Goal: Transaction & Acquisition: Download file/media

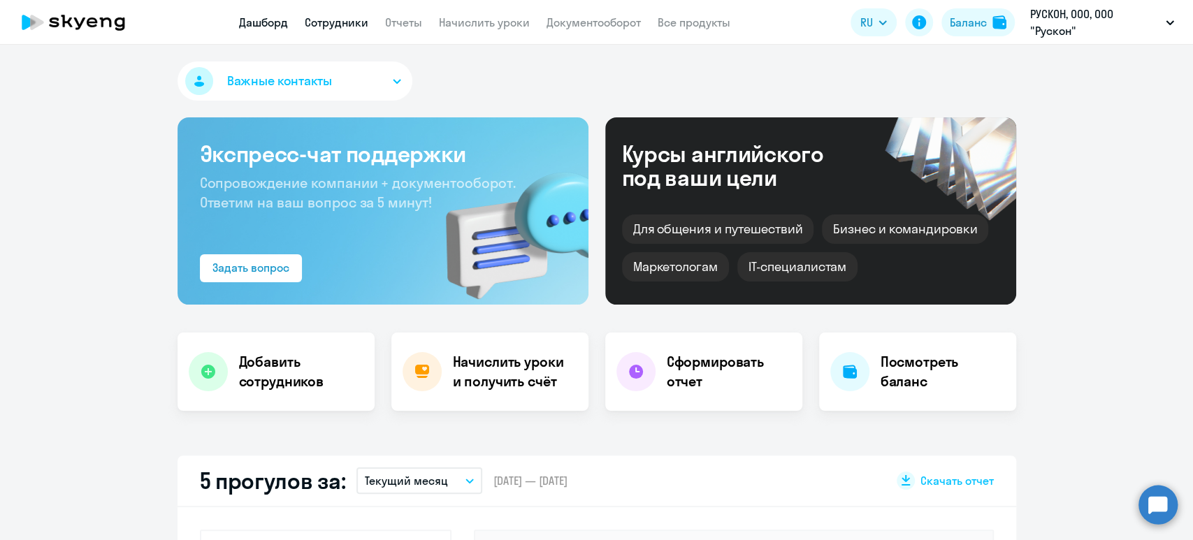
select select "30"
click at [343, 17] on link "Сотрудники" at bounding box center [337, 22] width 64 height 14
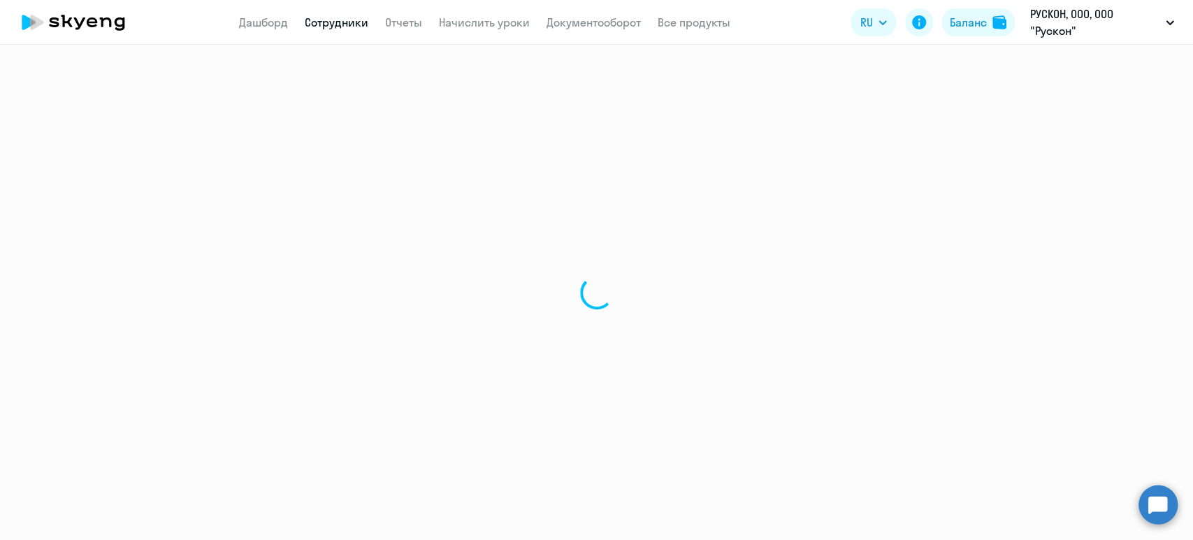
select select "30"
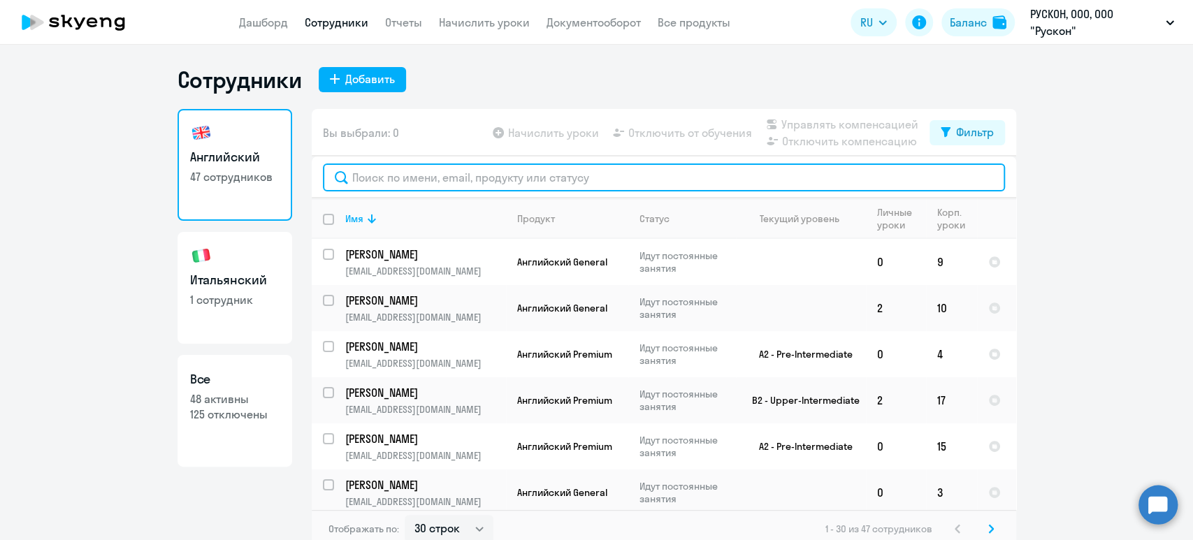
click at [438, 171] on input "text" at bounding box center [664, 178] width 682 height 28
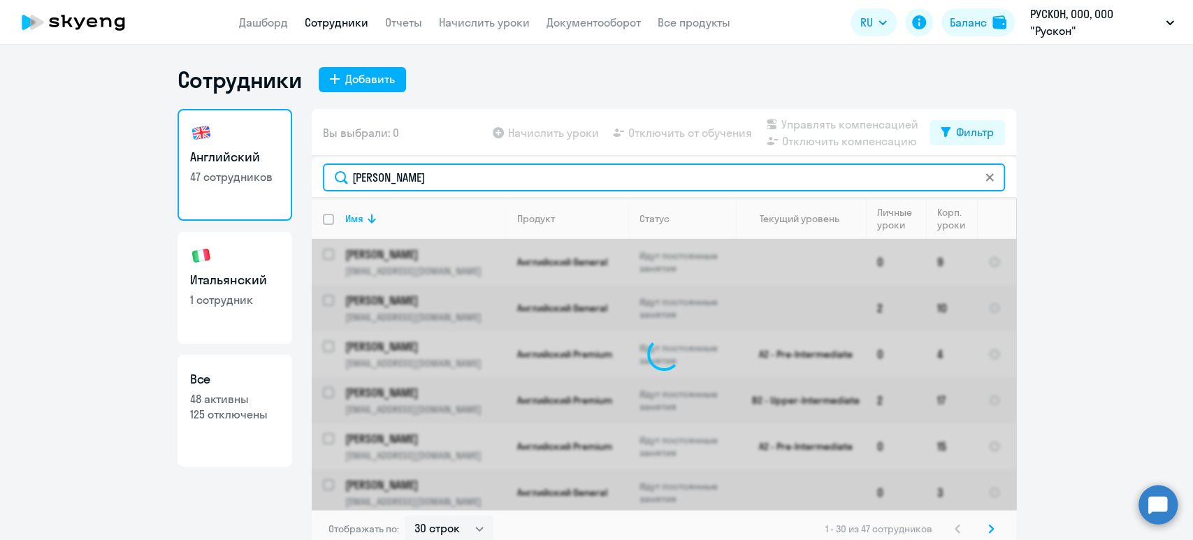
type input "демешко"
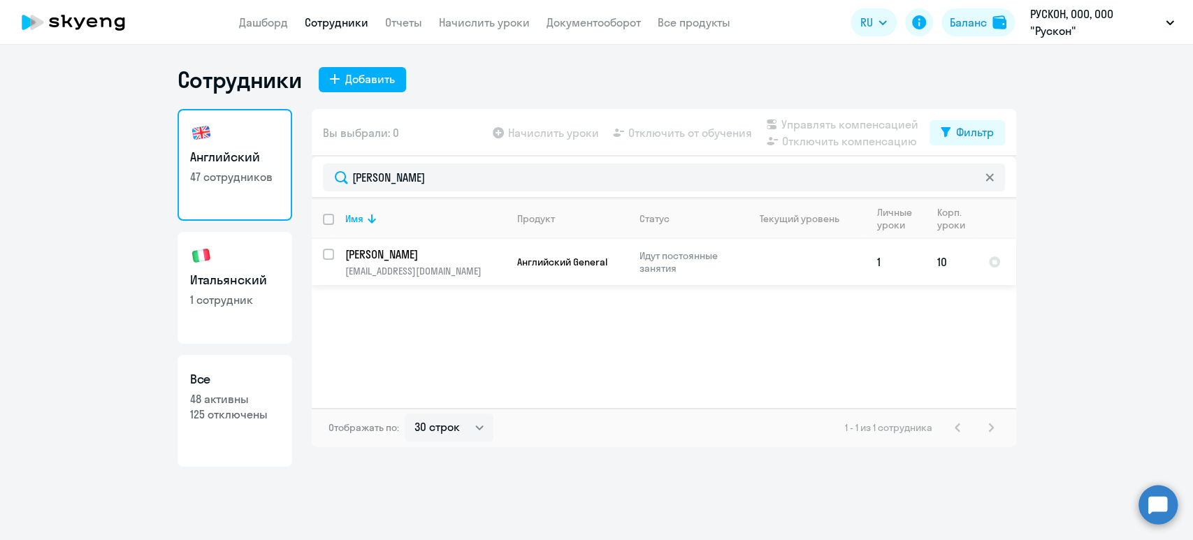
click at [463, 249] on p "Демешко Александра Владиславовна" at bounding box center [424, 254] width 158 height 15
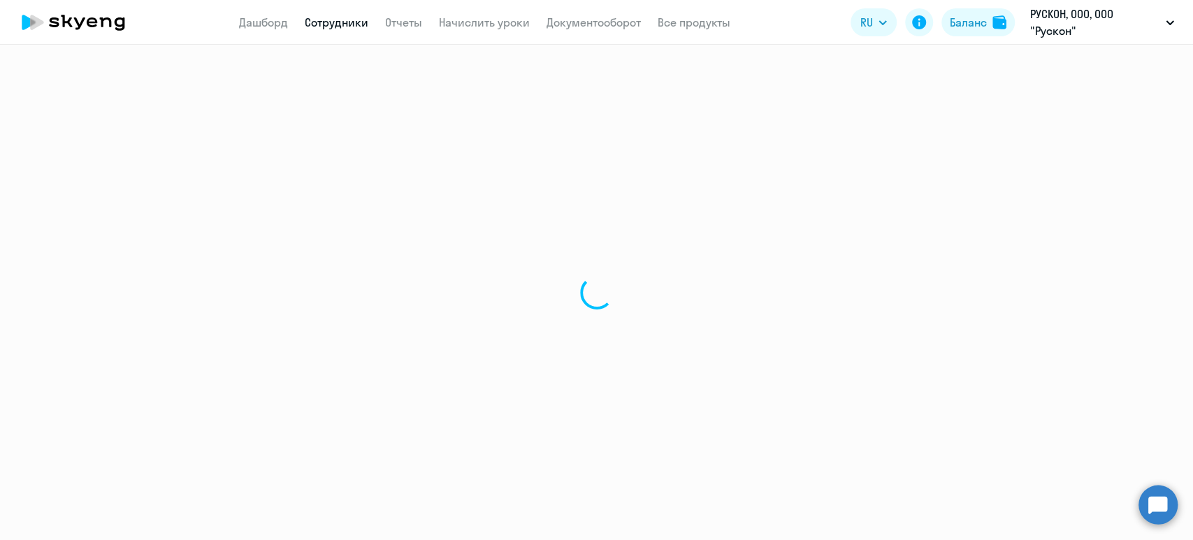
select select "english"
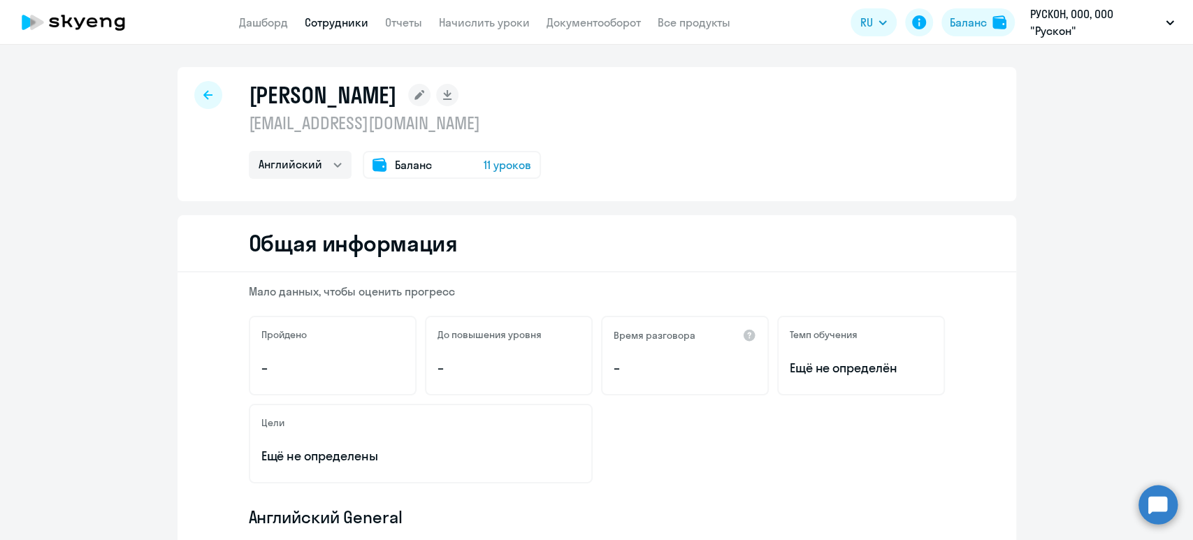
drag, startPoint x: 633, startPoint y: 101, endPoint x: 194, endPoint y: 101, distance: 439.7
click at [194, 101] on div "Демешко Александра Владиславовна demeshko.a@ruscon.ru Английский Баланс 11 урок…" at bounding box center [597, 134] width 839 height 134
copy h1 "Демешко Александра Владиславовна"
click at [498, 166] on span "11 уроков" at bounding box center [508, 165] width 48 height 17
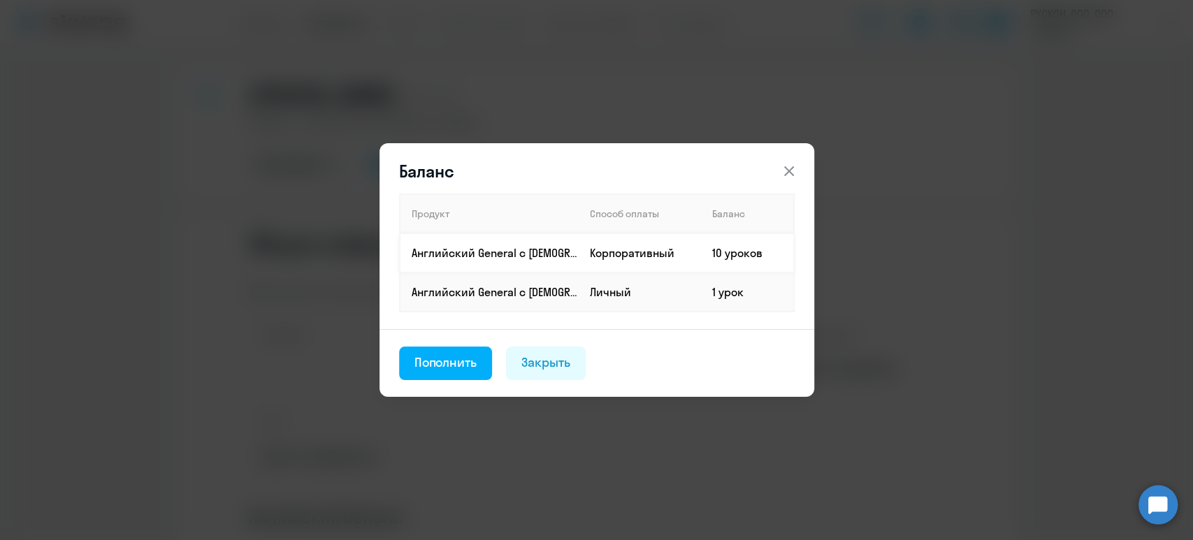
drag, startPoint x: 754, startPoint y: 294, endPoint x: 406, endPoint y: 243, distance: 351.8
click at [406, 243] on tbody "Английский General с русскоговорящим преподавателем Корпоративный 10 уроков Анг…" at bounding box center [597, 272] width 394 height 78
click at [742, 257] on td "10 уроков" at bounding box center [747, 252] width 93 height 39
drag, startPoint x: 763, startPoint y: 256, endPoint x: 408, endPoint y: 254, distance: 355.1
click at [408, 254] on tr "Английский General с русскоговорящим преподавателем Корпоративный 10 уроков" at bounding box center [597, 252] width 394 height 39
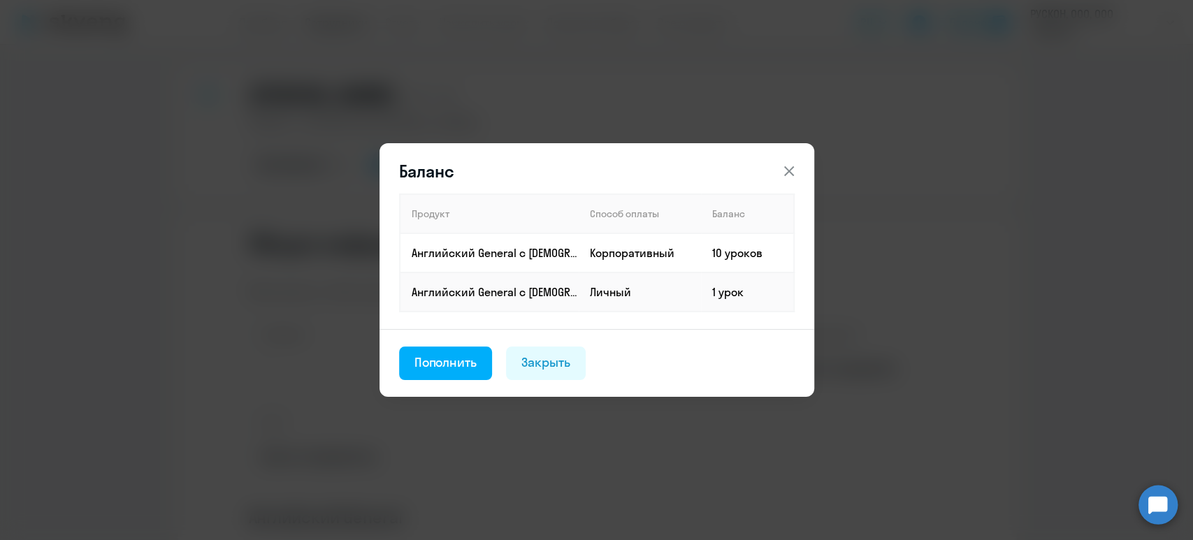
click at [789, 169] on icon at bounding box center [789, 171] width 17 height 17
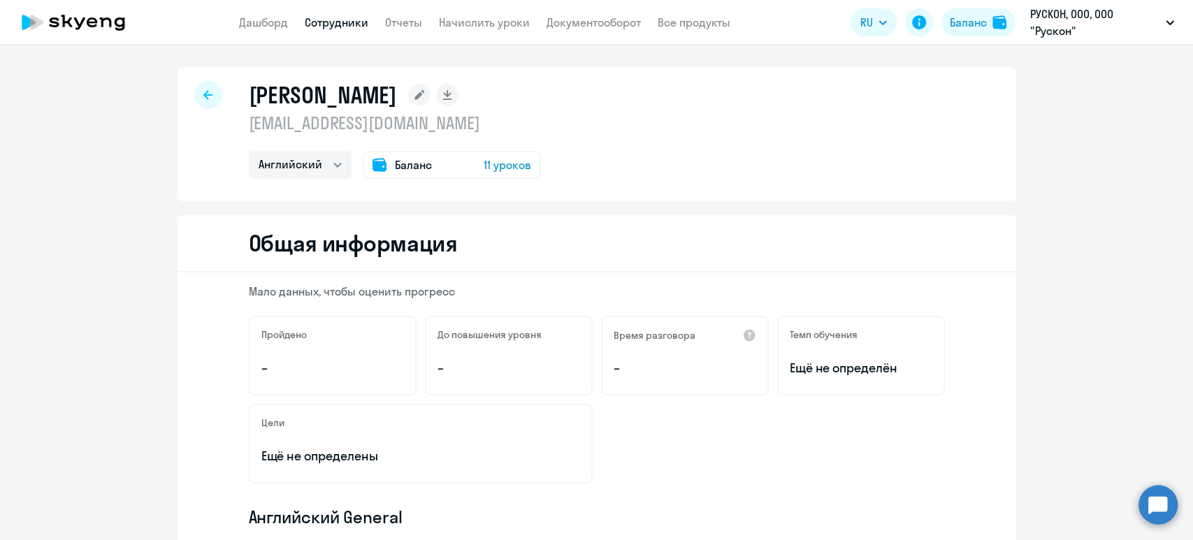
click at [343, 18] on link "Сотрудники" at bounding box center [337, 22] width 64 height 14
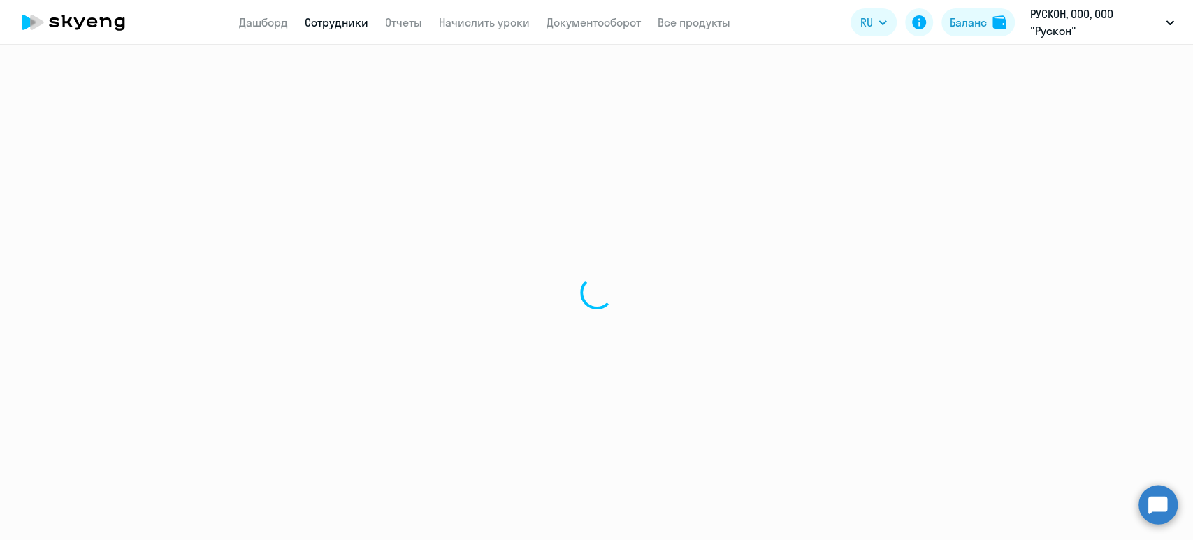
select select "30"
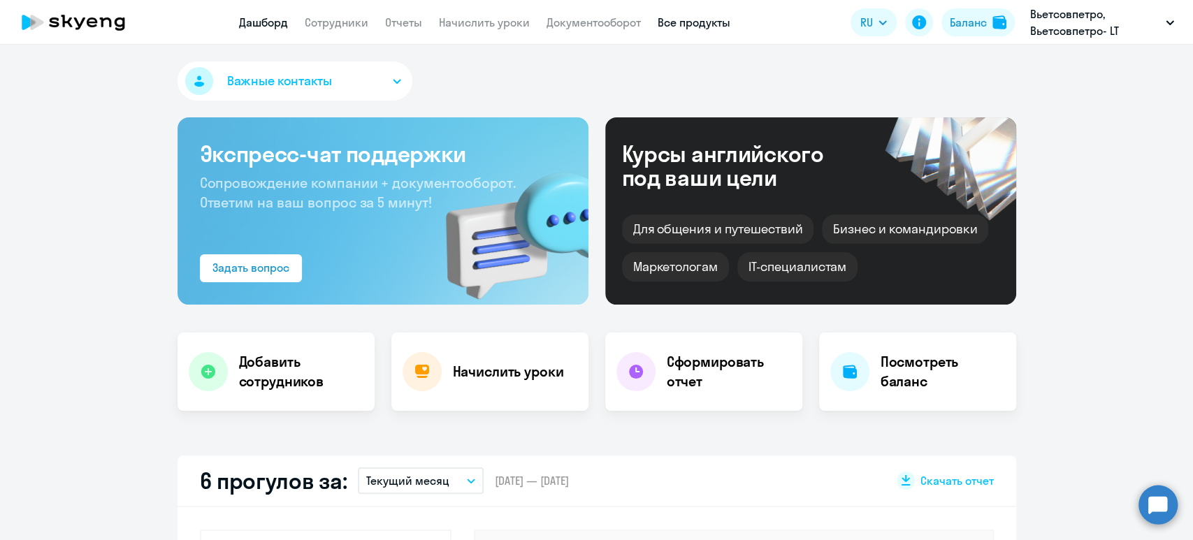
select select "30"
click at [719, 19] on link "Все продукты" at bounding box center [694, 22] width 73 height 14
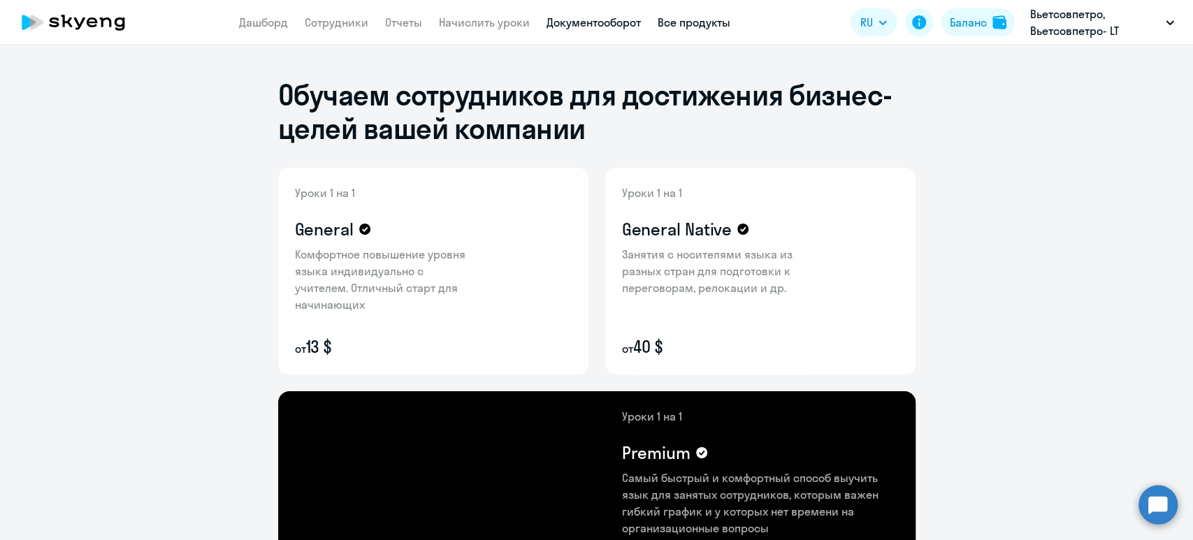
click at [598, 16] on link "Документооборот" at bounding box center [594, 22] width 94 height 14
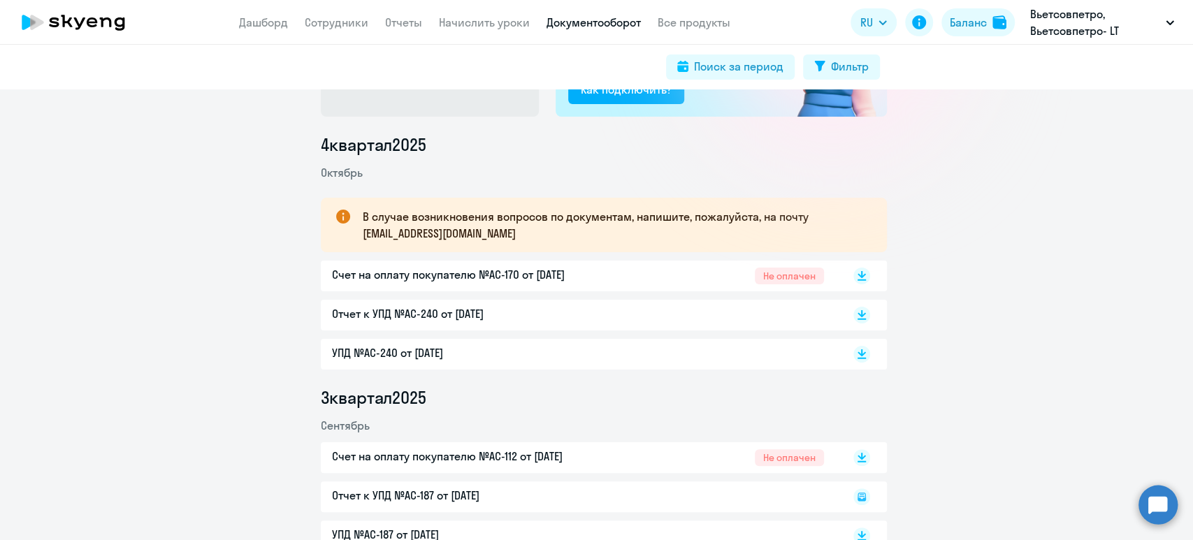
scroll to position [186, 0]
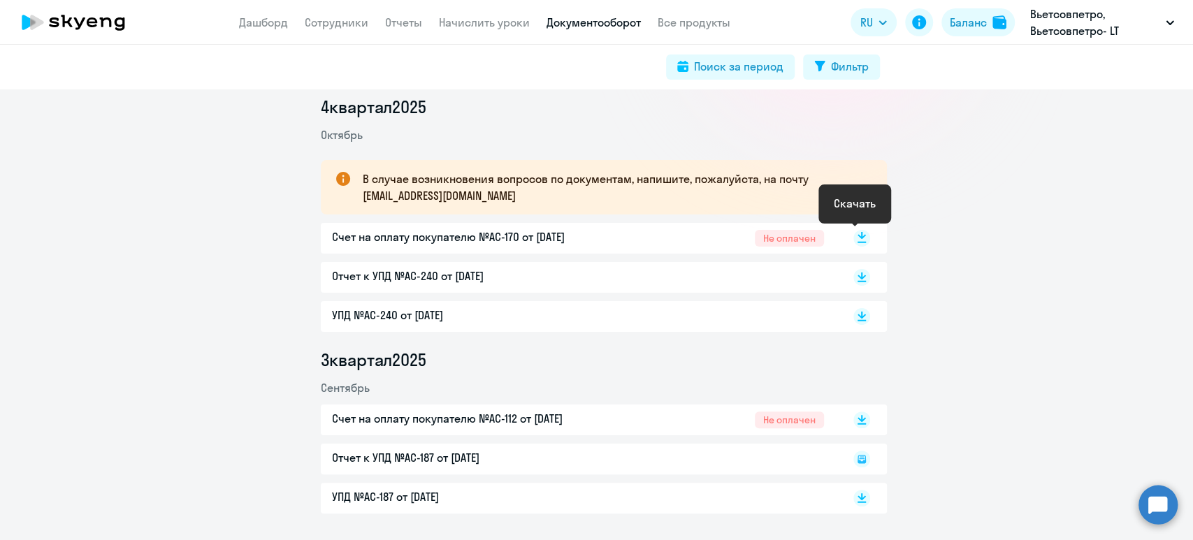
click at [854, 232] on rect at bounding box center [862, 238] width 17 height 17
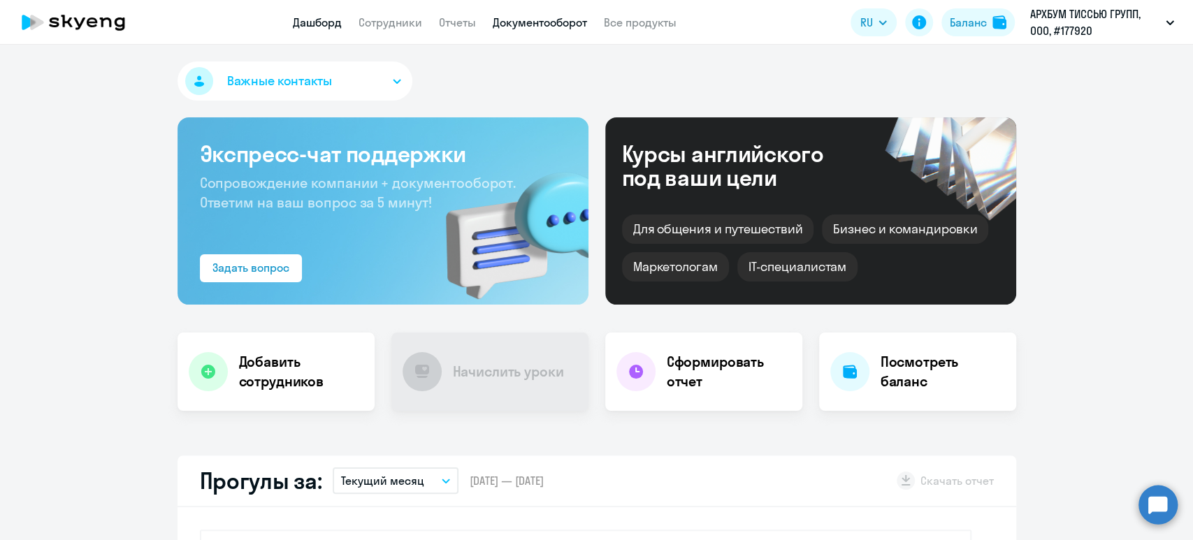
click at [546, 20] on link "Документооборот" at bounding box center [540, 22] width 94 height 14
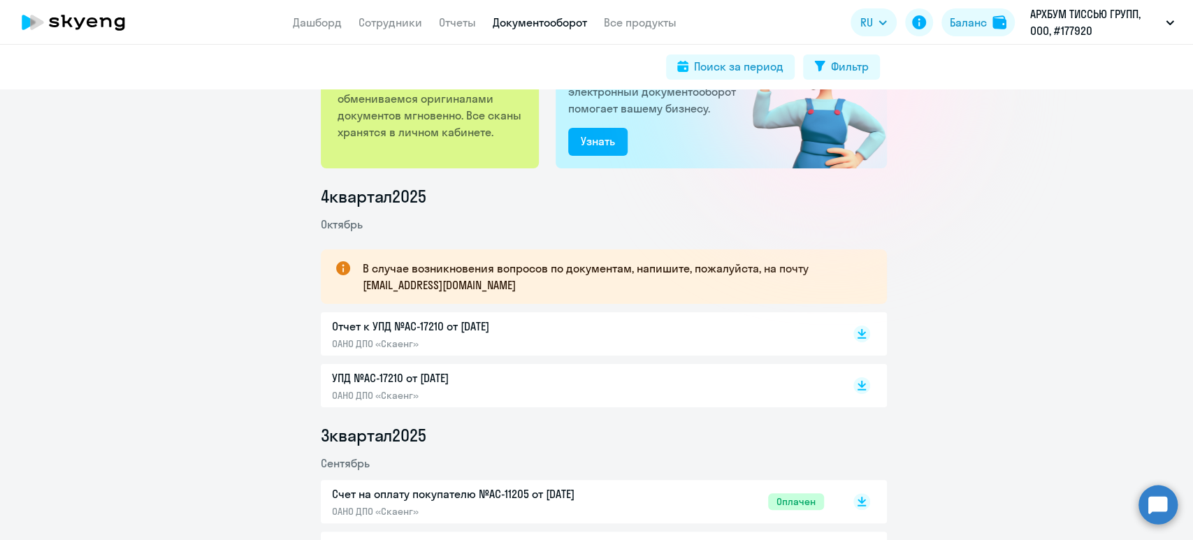
scroll to position [186, 0]
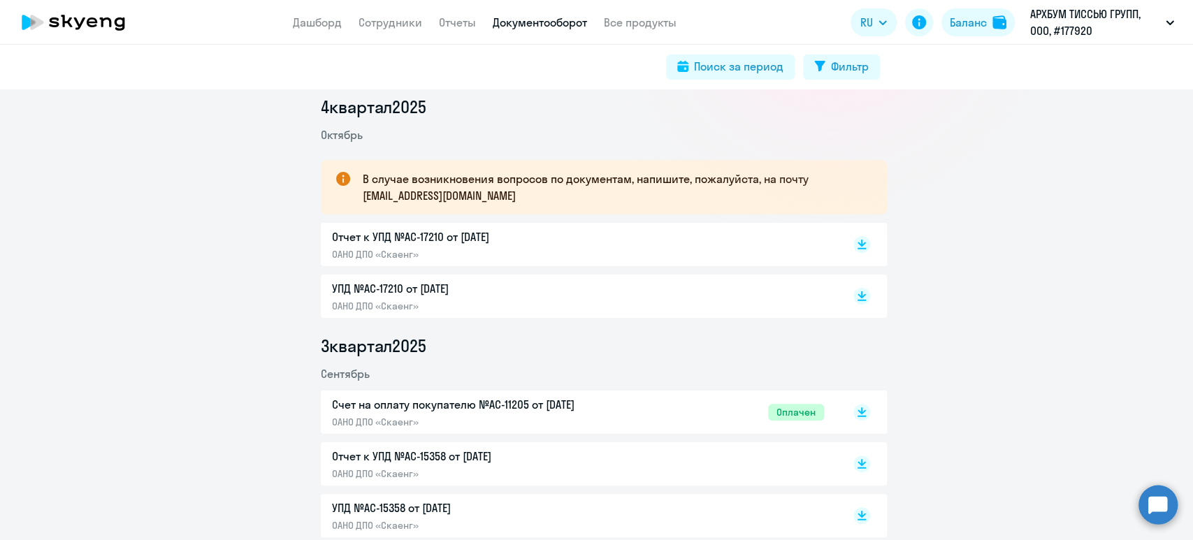
click at [660, 292] on div "УПД №AC-17210 от [DATE] ОАНО ДПО «Скаенг»" at bounding box center [578, 296] width 492 height 32
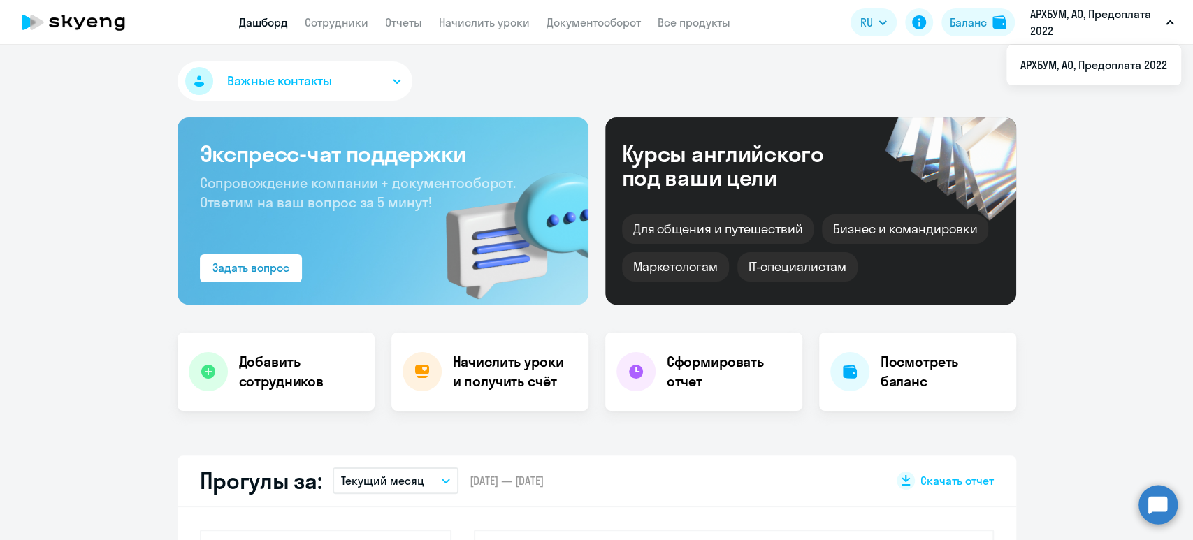
select select "30"
click at [1091, 9] on p "АРХБУМ, АО, Предоплата 2022" at bounding box center [1095, 23] width 130 height 34
click at [956, 20] on div "Баланс" at bounding box center [968, 22] width 37 height 17
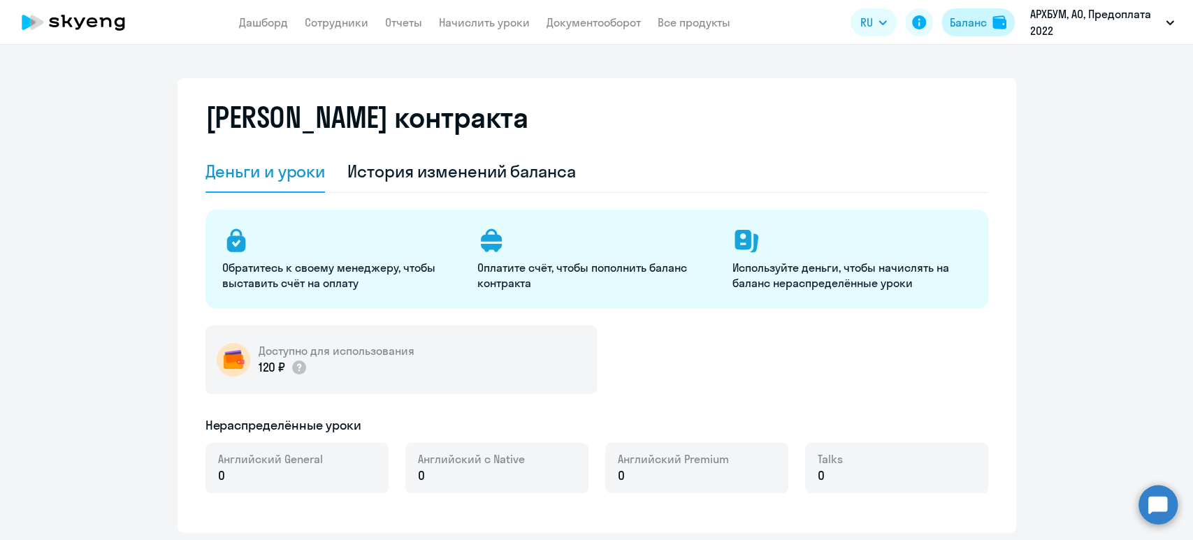
select select "english_adult_not_native_speaker"
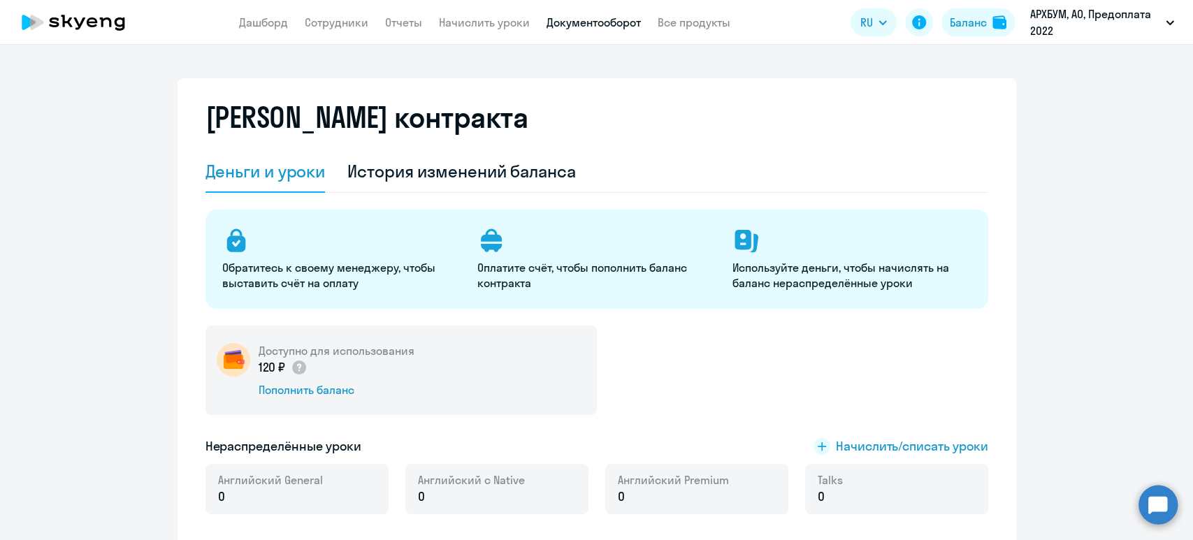
click at [620, 26] on link "Документооборот" at bounding box center [594, 22] width 94 height 14
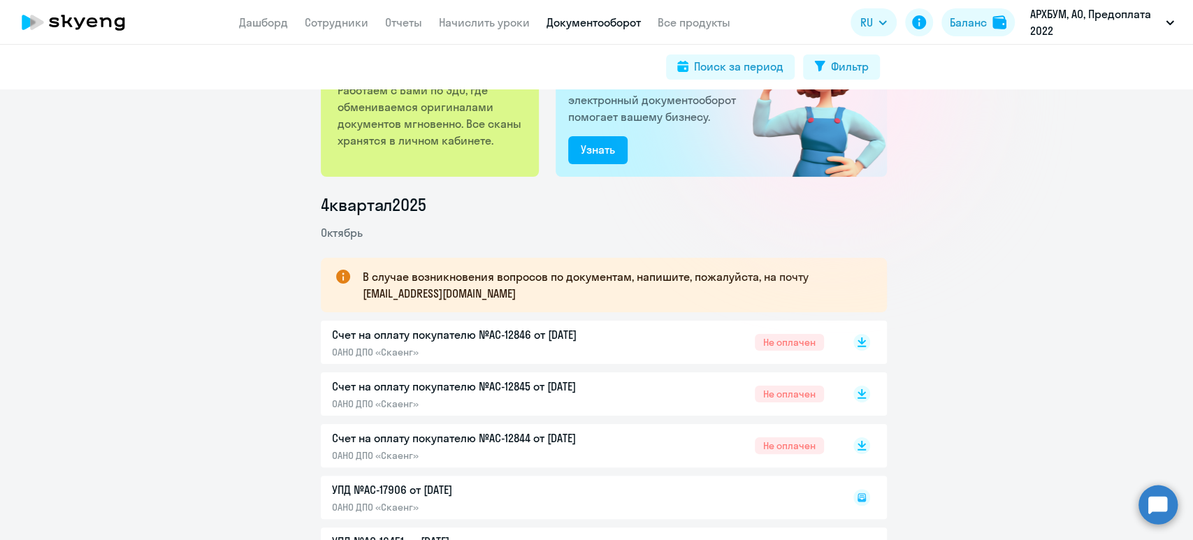
scroll to position [186, 0]
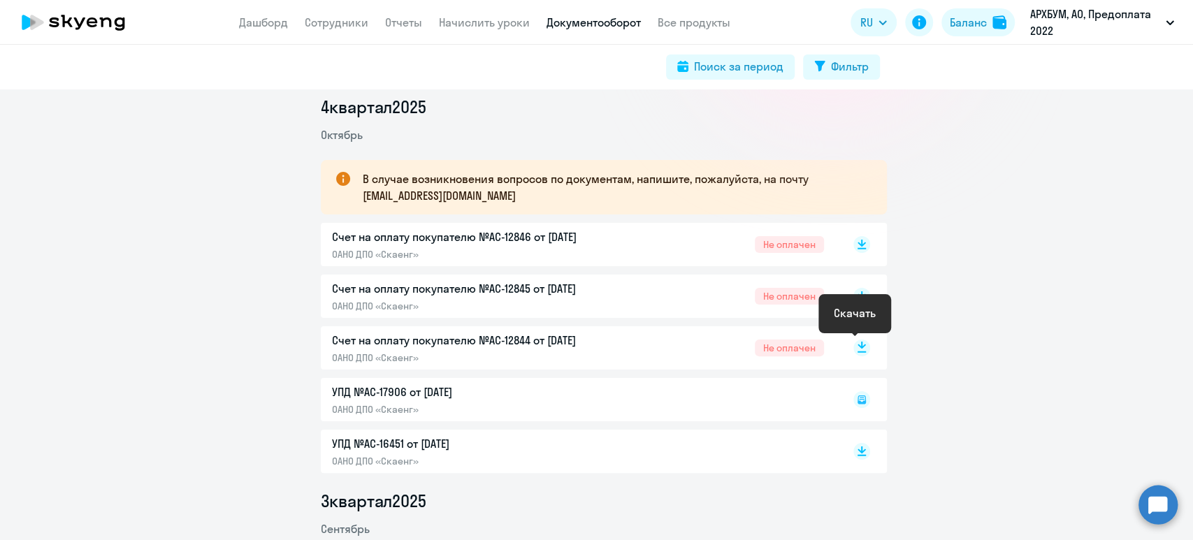
click at [856, 352] on rect at bounding box center [862, 348] width 17 height 17
